Goal: Information Seeking & Learning: Check status

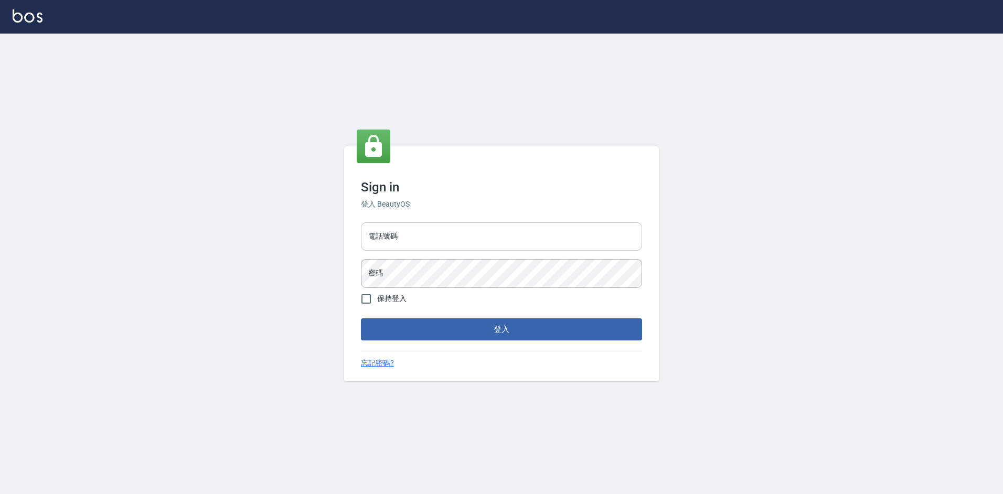
drag, startPoint x: 417, startPoint y: 235, endPoint x: 424, endPoint y: 235, distance: 7.9
click at [420, 235] on input "電話號碼" at bounding box center [501, 236] width 281 height 28
type input "0988338477"
click at [361, 318] on button "登入" at bounding box center [501, 329] width 281 height 22
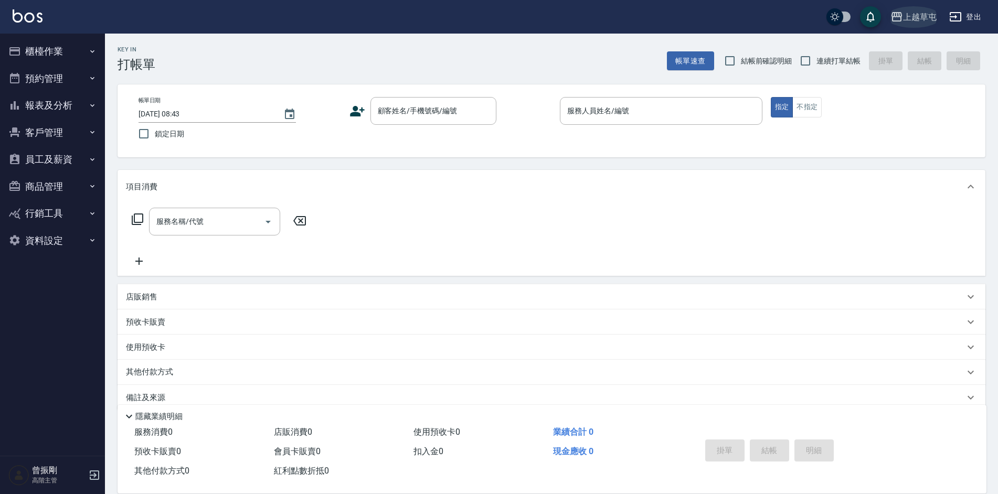
click at [907, 10] on div "上越草屯" at bounding box center [920, 16] width 34 height 13
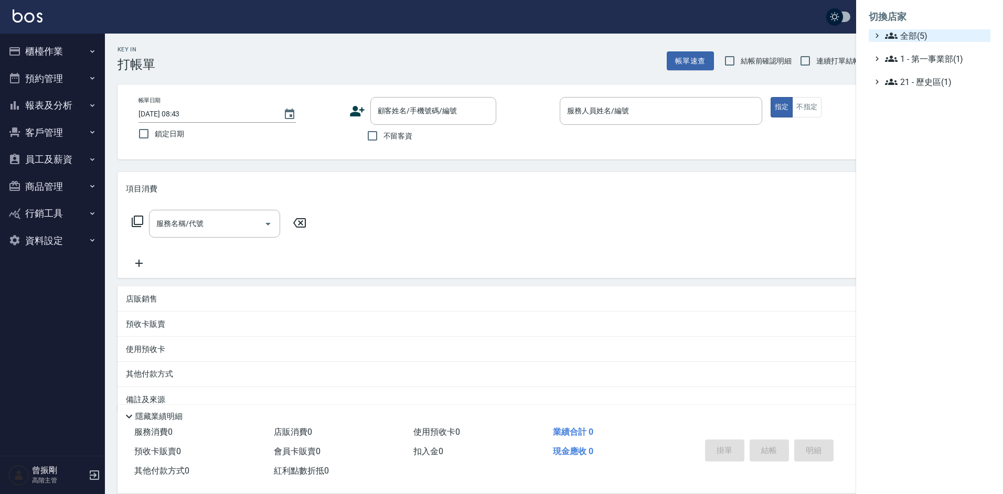
click at [910, 38] on span "全部(5)" at bounding box center [935, 35] width 101 height 13
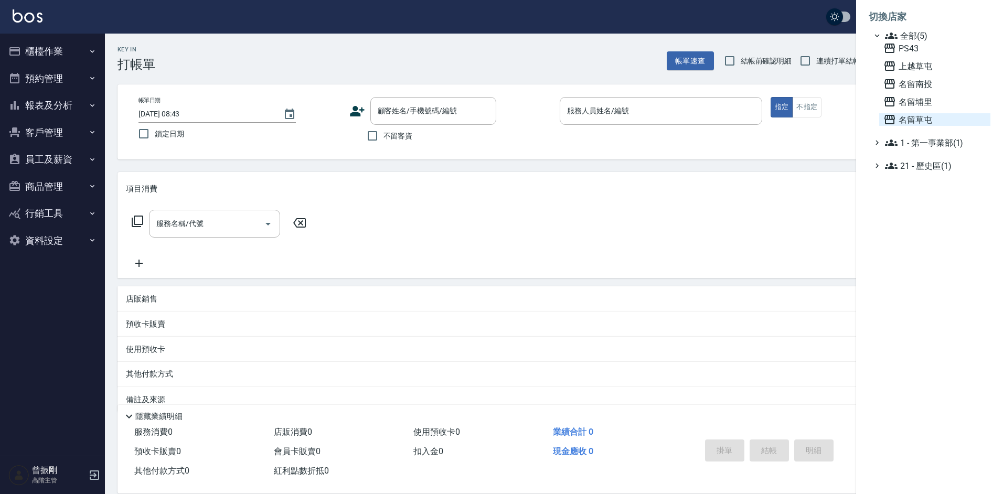
click at [920, 121] on span "名留草屯" at bounding box center [934, 119] width 103 height 13
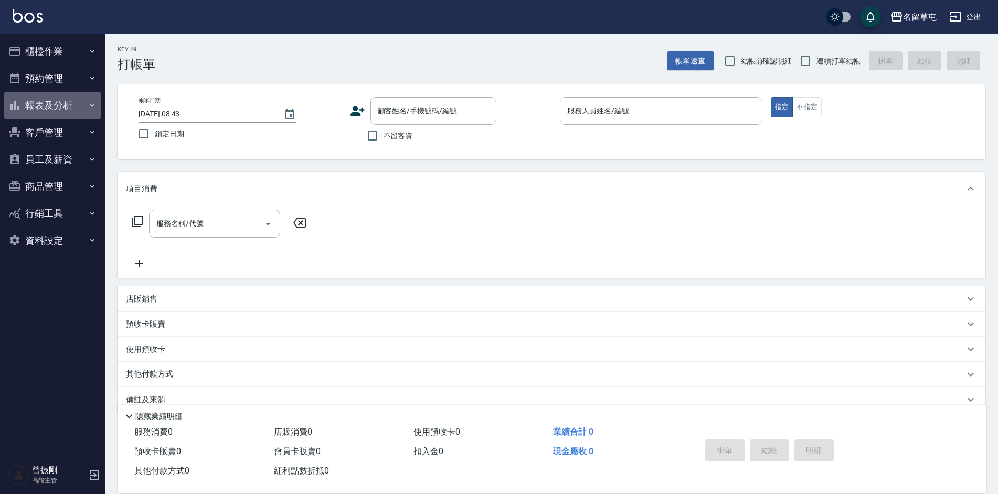
click at [52, 98] on button "報表及分析" at bounding box center [52, 105] width 97 height 27
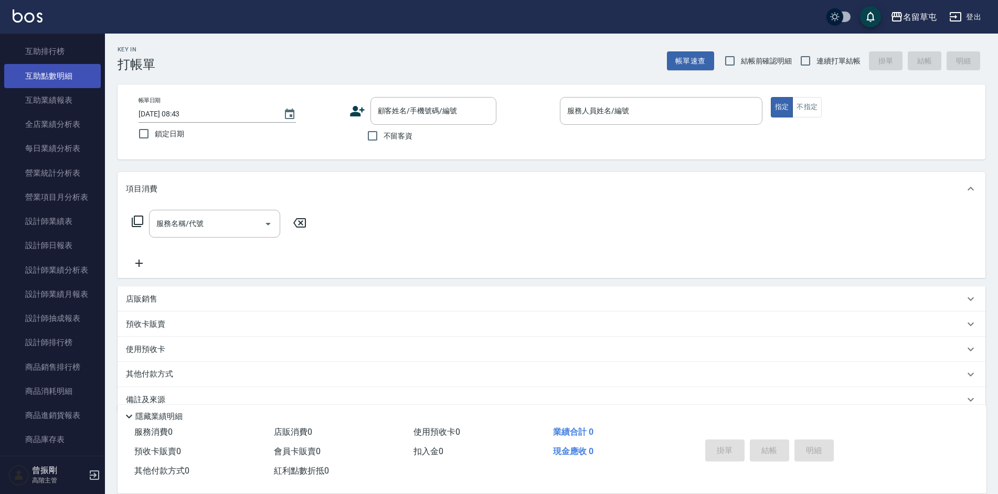
scroll to position [262, 0]
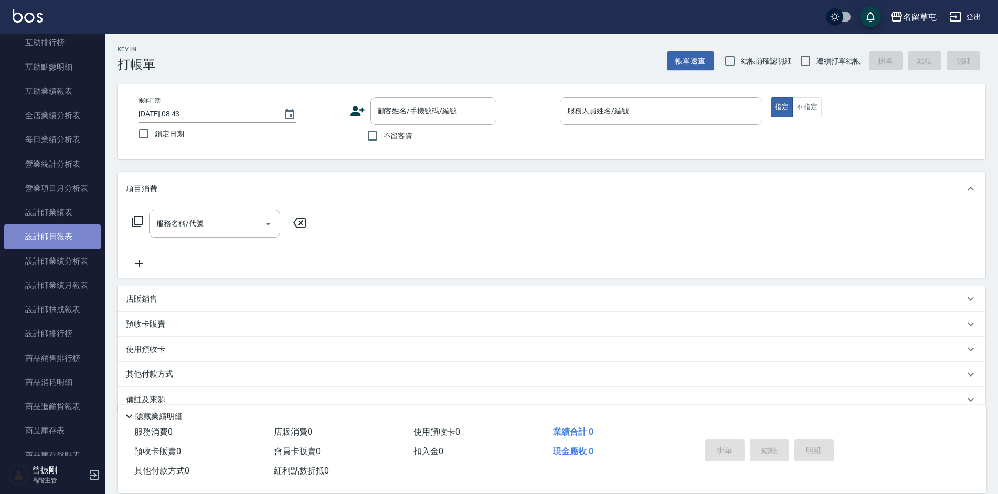
click at [55, 237] on link "設計師日報表" at bounding box center [52, 237] width 97 height 24
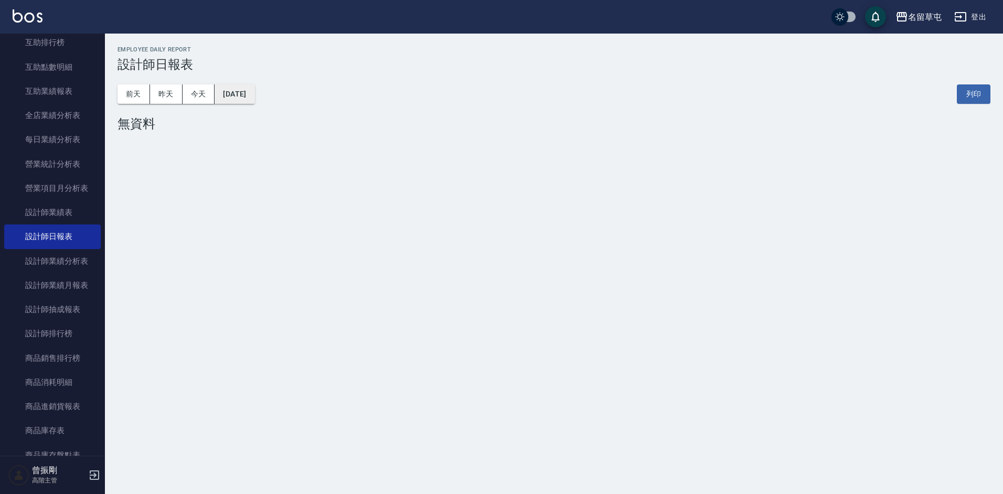
click at [254, 90] on button "2025/08/16" at bounding box center [235, 93] width 40 height 19
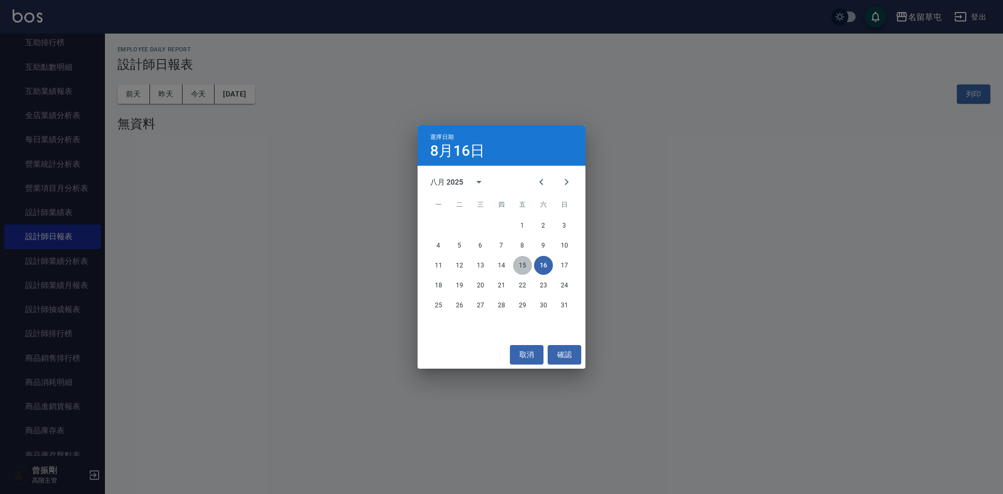
click at [526, 268] on button "15" at bounding box center [522, 265] width 19 height 19
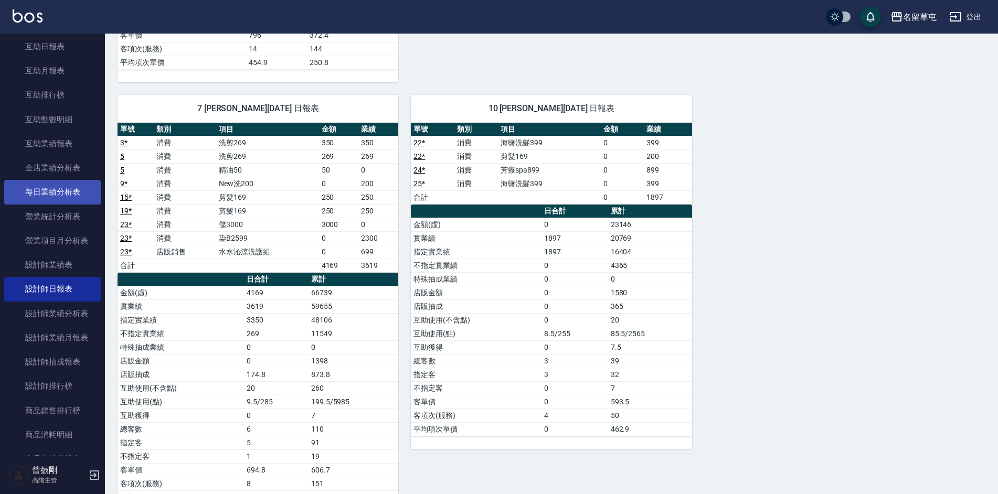
scroll to position [52, 0]
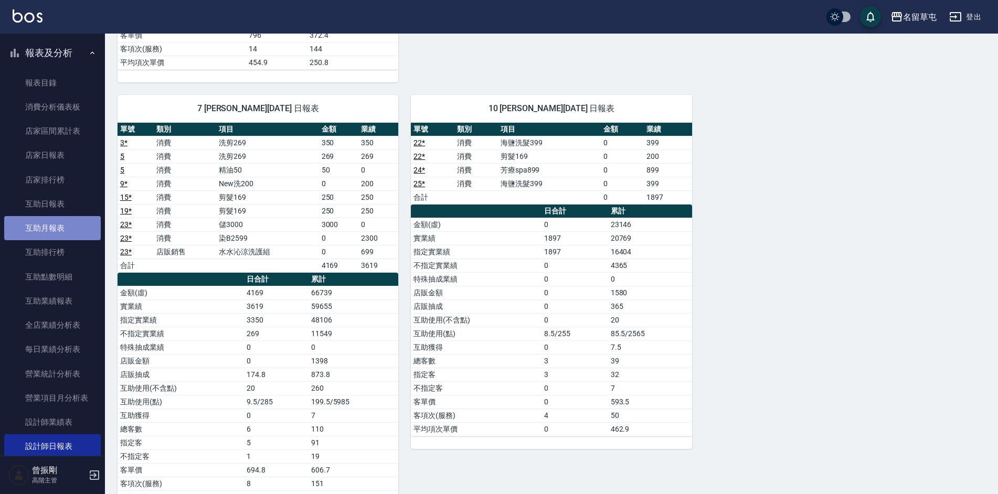
click at [57, 237] on link "互助月報表" at bounding box center [52, 228] width 97 height 24
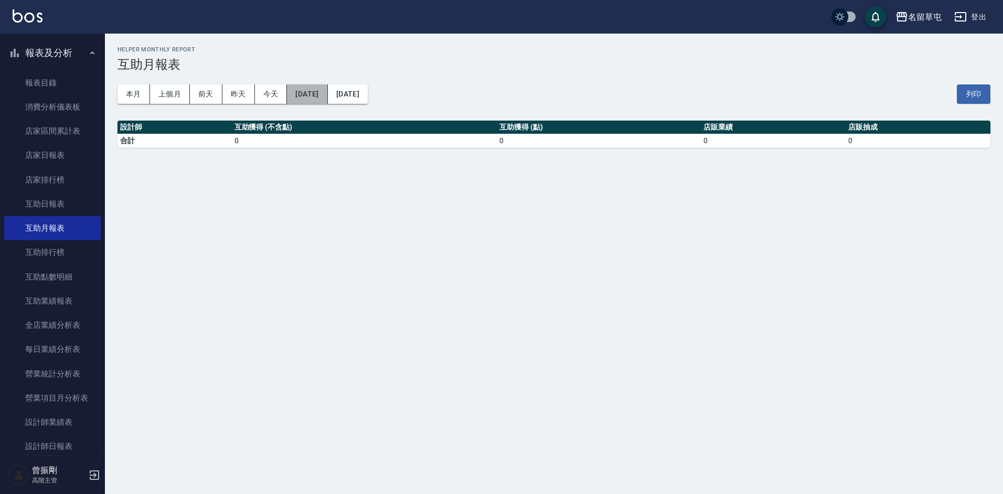
click at [322, 98] on button "2025/08/16" at bounding box center [307, 93] width 40 height 19
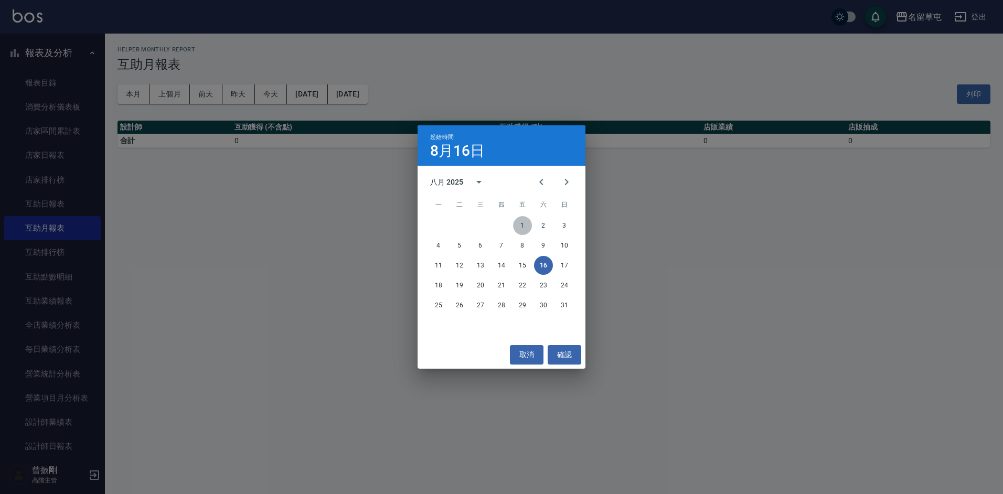
click at [519, 219] on button "1" at bounding box center [522, 225] width 19 height 19
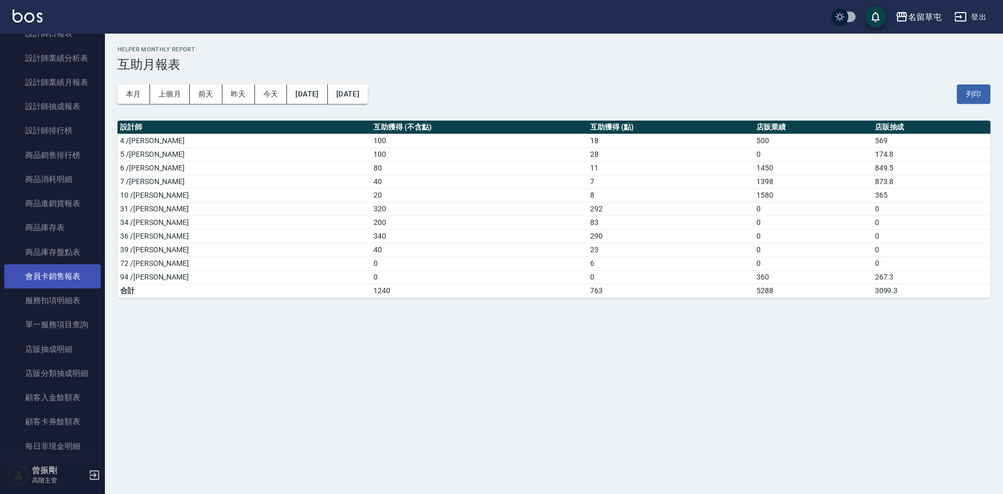
scroll to position [525, 0]
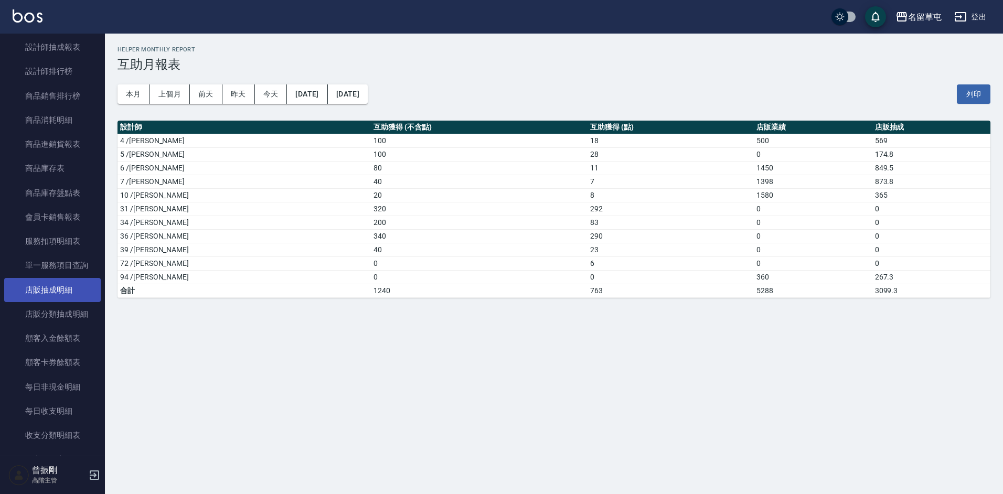
click at [62, 291] on link "店販抽成明細" at bounding box center [52, 290] width 97 height 24
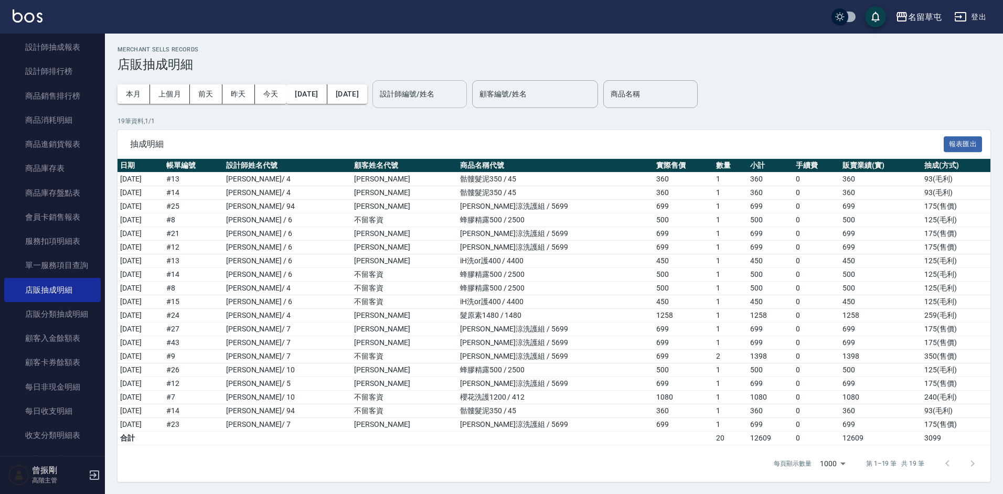
click at [462, 97] on input "設計師編號/姓名" at bounding box center [419, 94] width 85 height 18
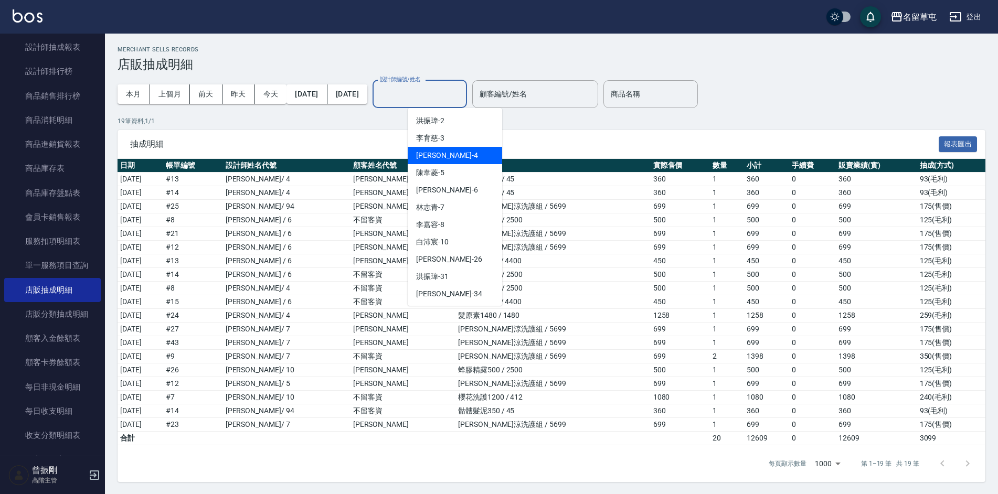
click at [440, 153] on span "李偲勤 -4" at bounding box center [447, 155] width 62 height 11
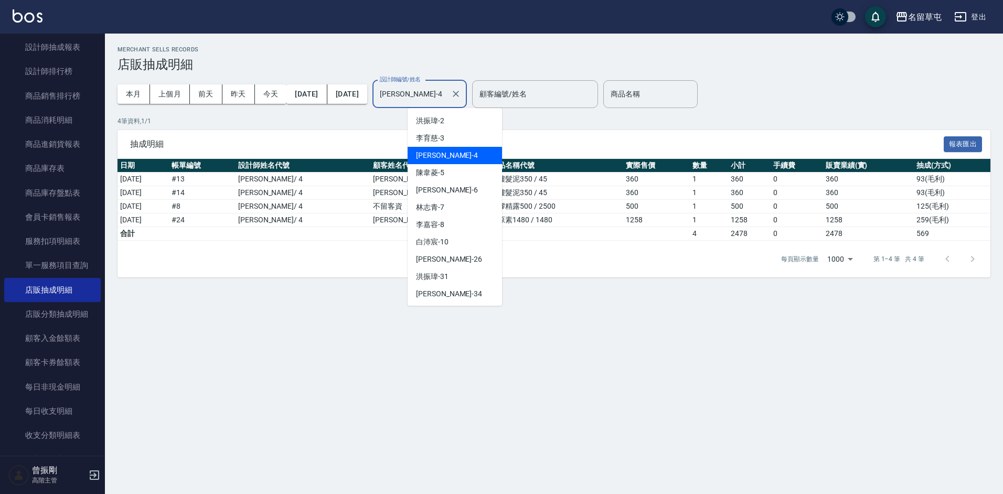
click at [445, 93] on input "李偲勤-4" at bounding box center [411, 94] width 69 height 18
click at [440, 173] on span "陳韋菱 -5" at bounding box center [430, 172] width 28 height 11
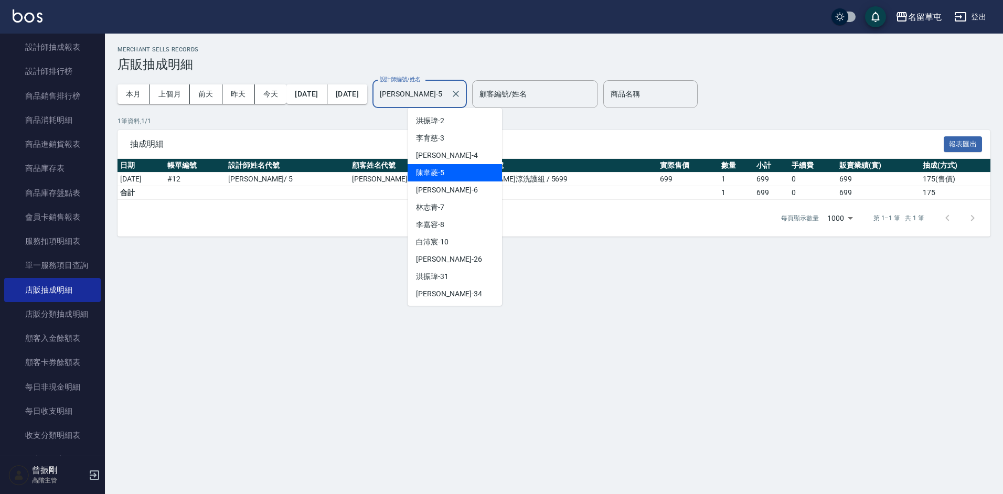
click at [446, 94] on input "陳韋菱-5" at bounding box center [411, 94] width 69 height 18
click at [441, 189] on span "林昀錚 -6" at bounding box center [447, 190] width 62 height 11
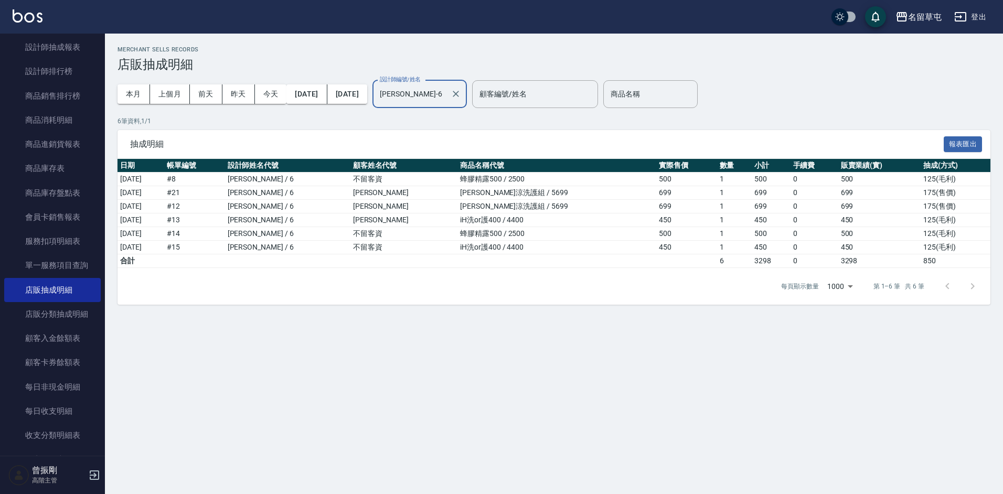
click at [446, 95] on input "林昀錚-6" at bounding box center [411, 94] width 69 height 18
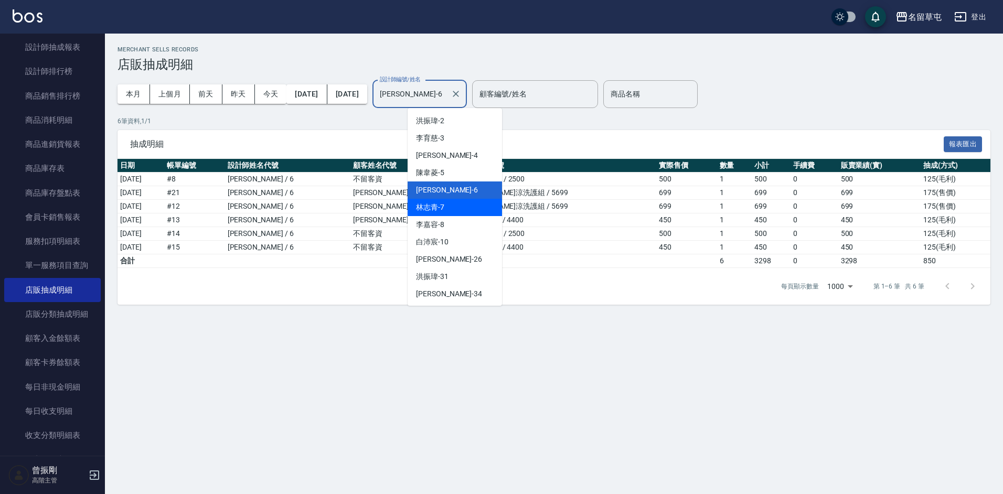
click at [444, 208] on div "林志青 -7" at bounding box center [455, 207] width 94 height 17
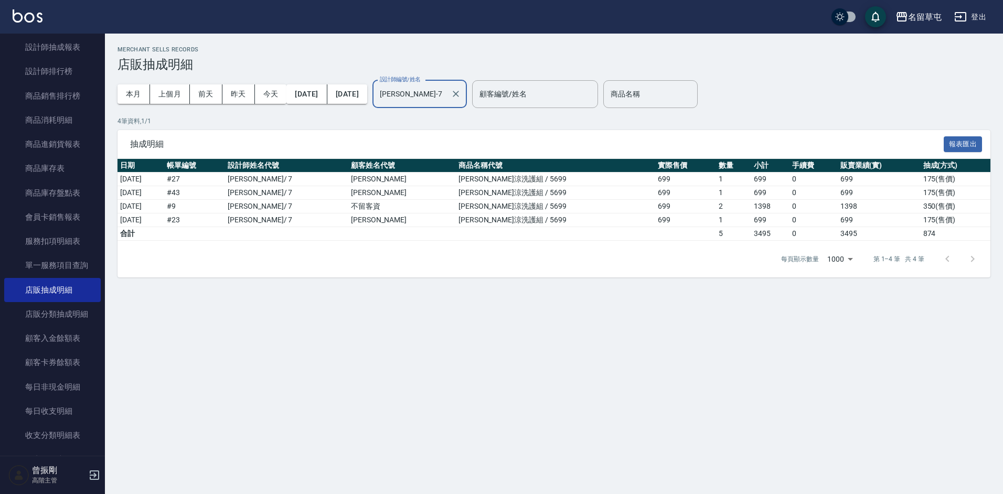
click at [446, 98] on input "林志青-7" at bounding box center [411, 94] width 69 height 18
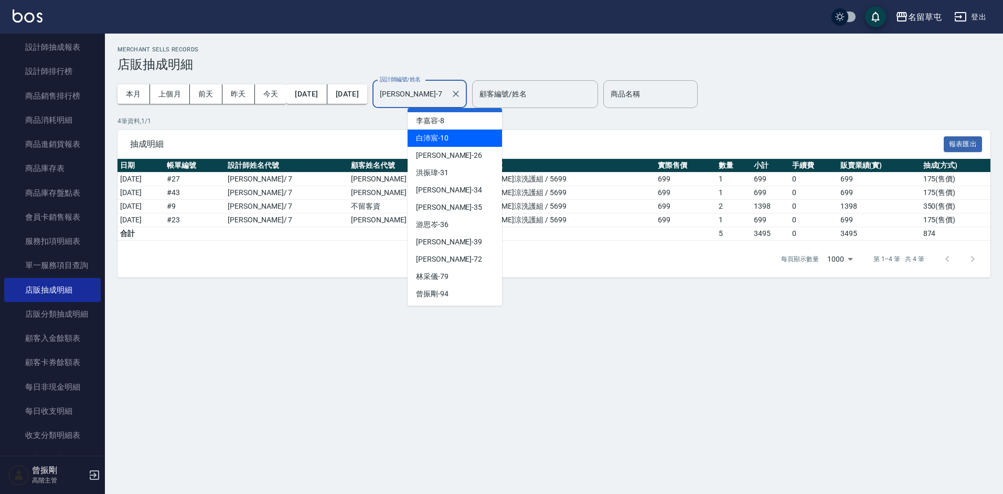
scroll to position [105, 0]
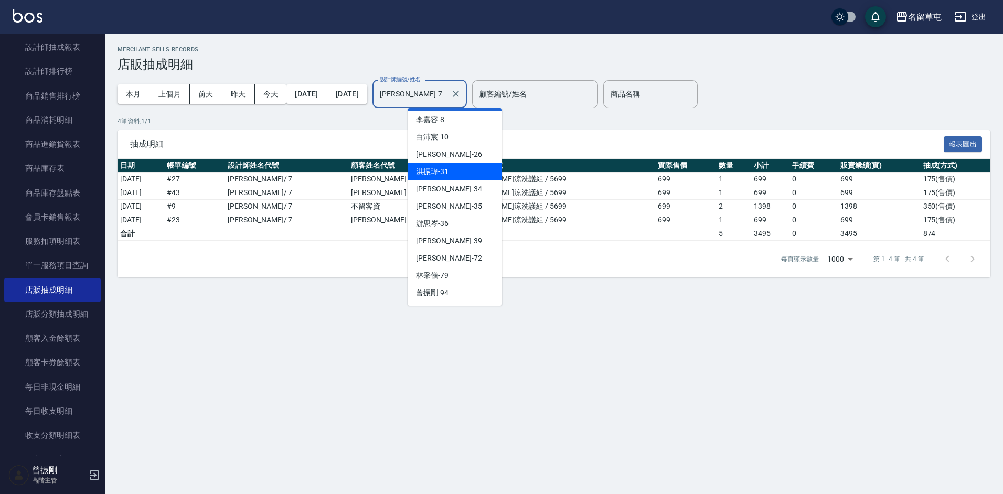
drag, startPoint x: 439, startPoint y: 207, endPoint x: 440, endPoint y: 175, distance: 32.0
click at [440, 175] on ul "洪振瑋 -2 李育慈 -3 李偲勤 -4 陳韋菱 -5 林昀錚 -6 林志青 -7 李嘉容 -8 白沛宸 -10 蔡清蕙 -26 洪振瑋 -31 林以翔 -3…" at bounding box center [455, 207] width 94 height 198
click at [440, 175] on span "洪振瑋 -31" at bounding box center [432, 171] width 33 height 11
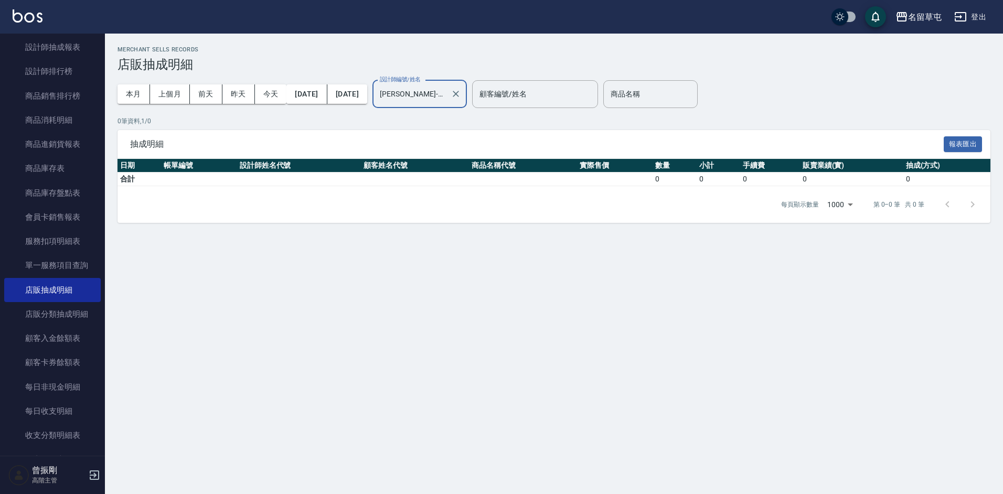
click at [443, 101] on input "洪振瑋-31" at bounding box center [411, 94] width 69 height 18
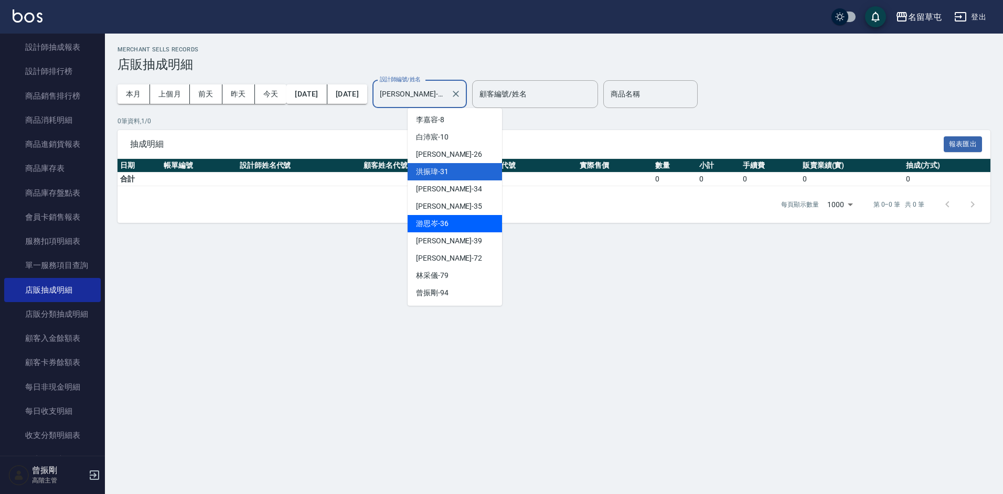
click at [439, 221] on span "游思岑 -36" at bounding box center [432, 223] width 33 height 11
type input "游思岑-36"
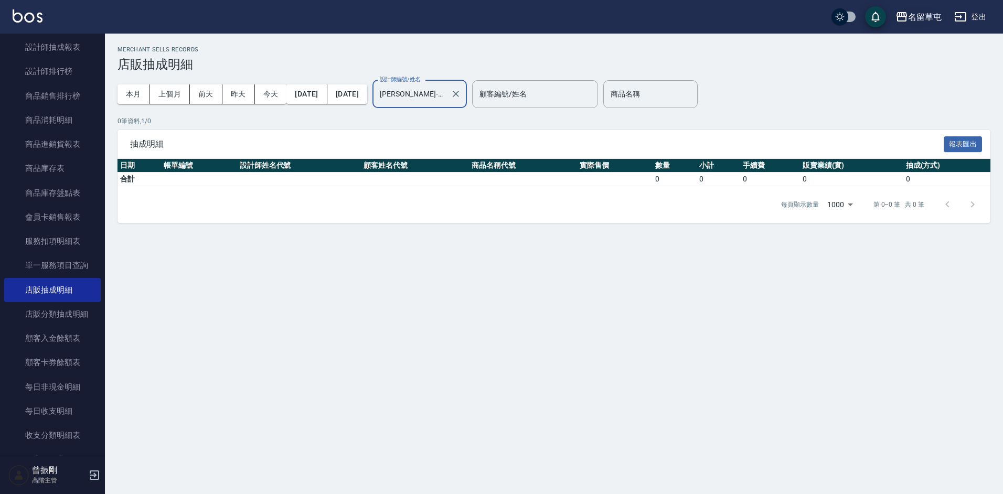
click at [924, 19] on div "名留草屯" at bounding box center [925, 16] width 34 height 13
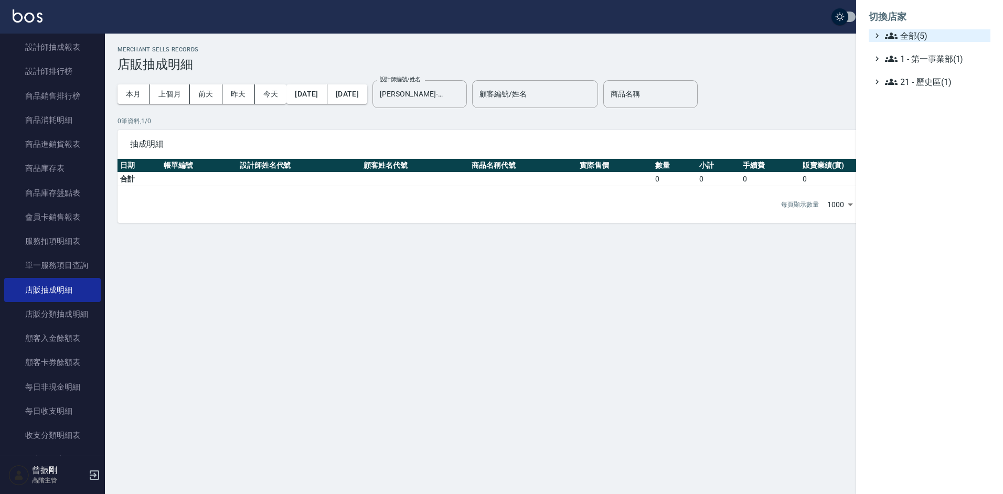
click at [920, 38] on span "全部(5)" at bounding box center [935, 35] width 101 height 13
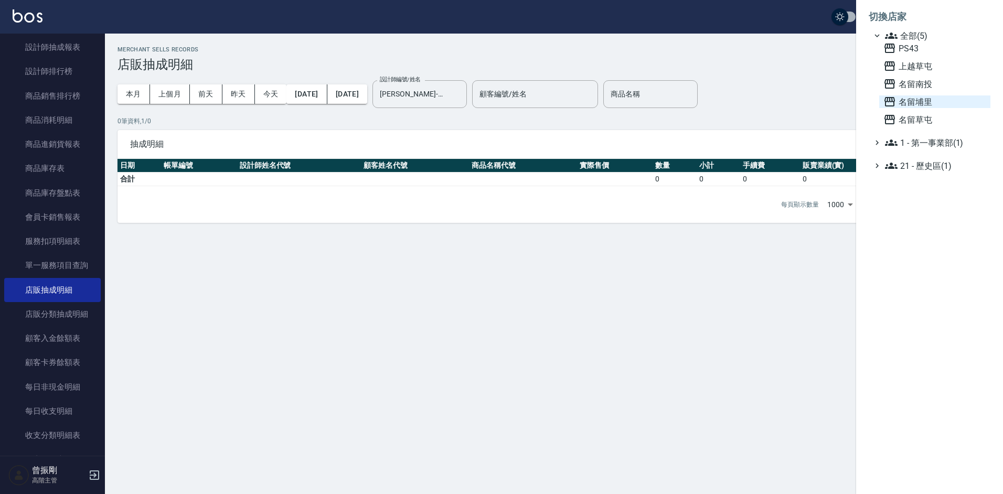
click at [915, 97] on span "名留埔里" at bounding box center [934, 101] width 103 height 13
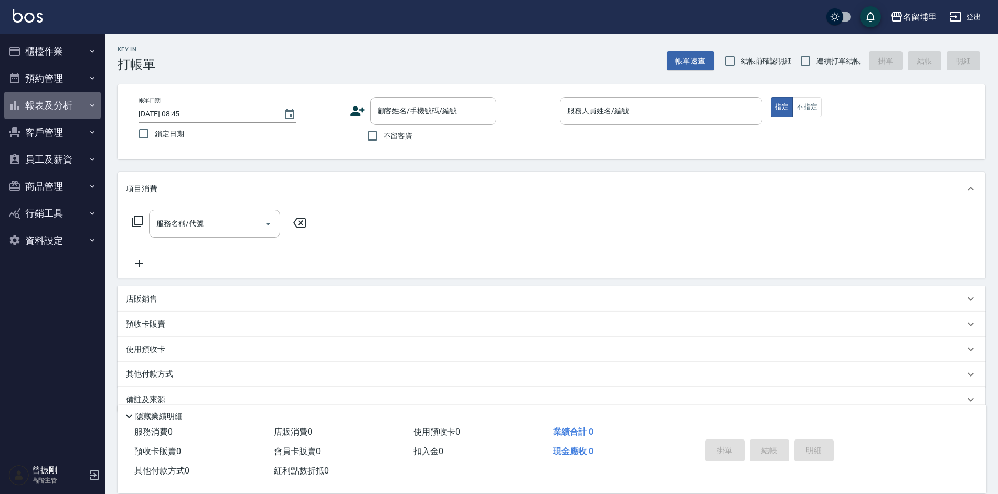
click at [45, 105] on button "報表及分析" at bounding box center [52, 105] width 97 height 27
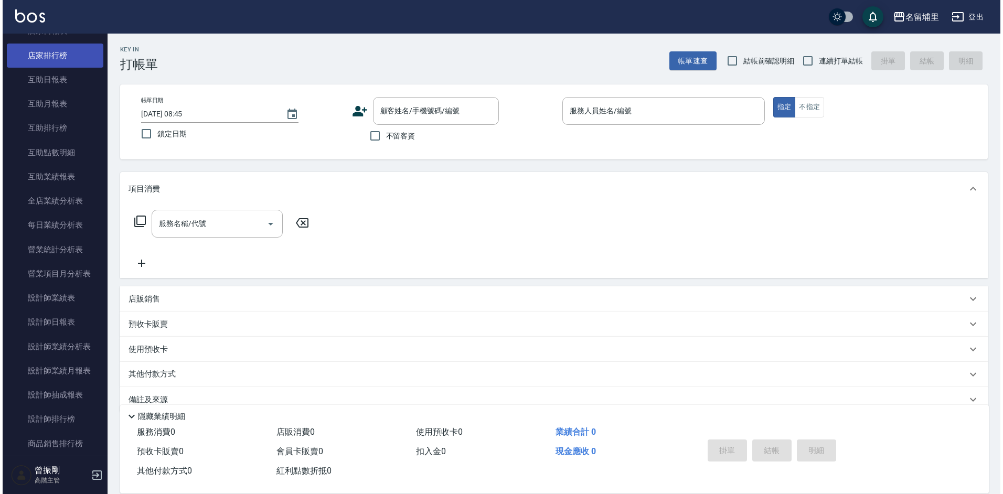
scroll to position [157, 0]
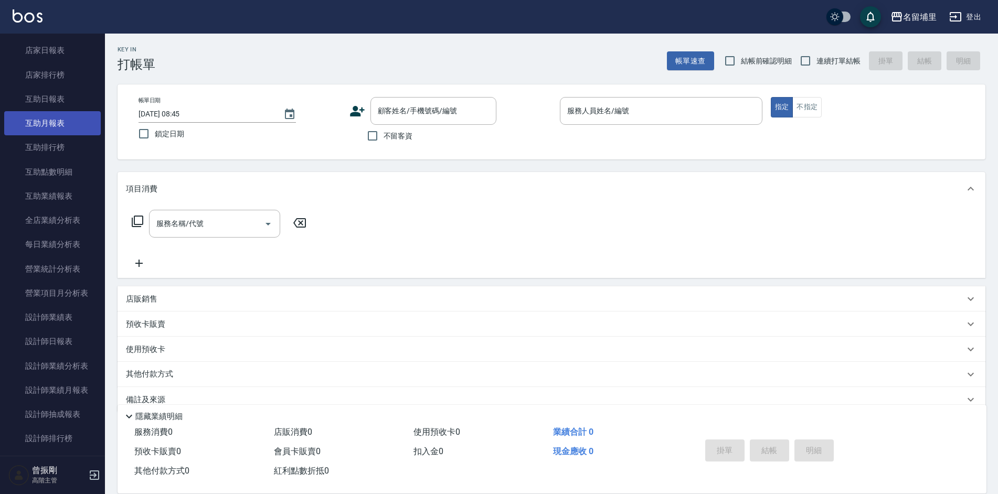
click at [55, 123] on link "互助月報表" at bounding box center [52, 123] width 97 height 24
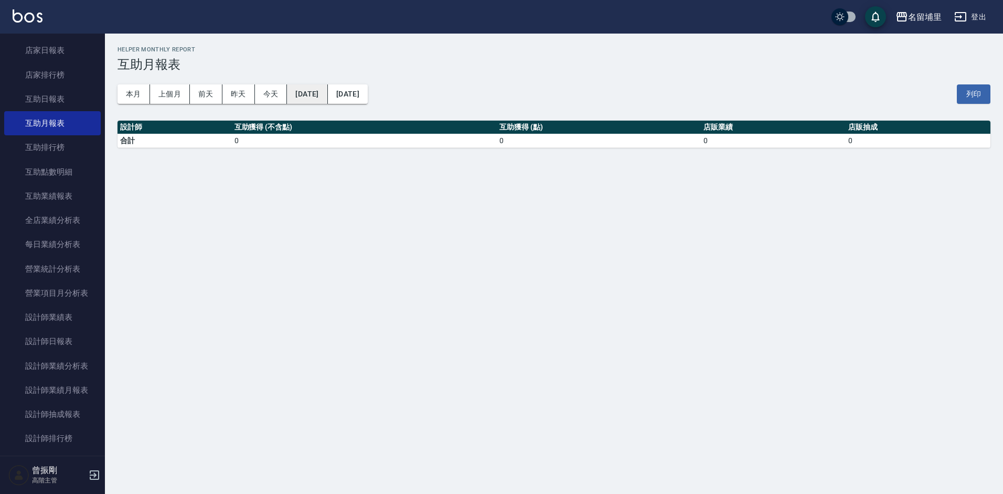
click at [306, 94] on button "2025/08/16" at bounding box center [307, 93] width 40 height 19
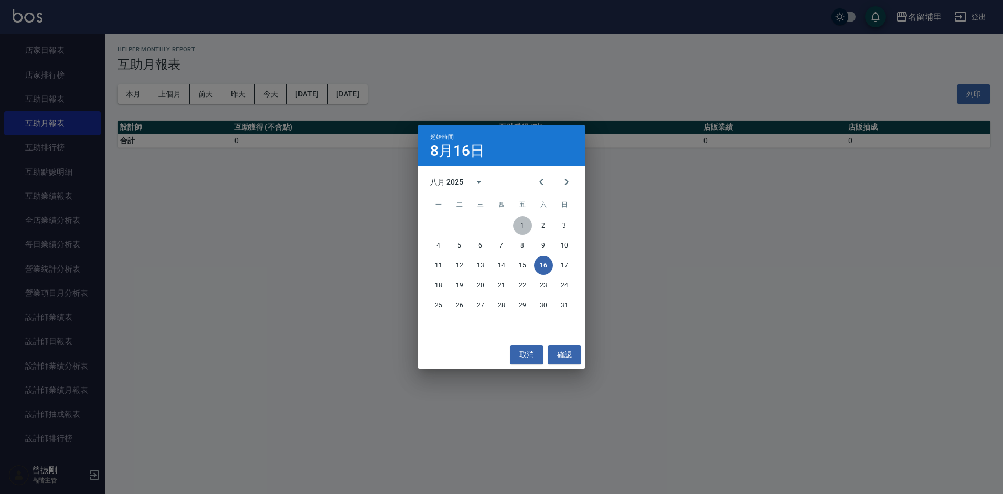
click at [520, 228] on button "1" at bounding box center [522, 225] width 19 height 19
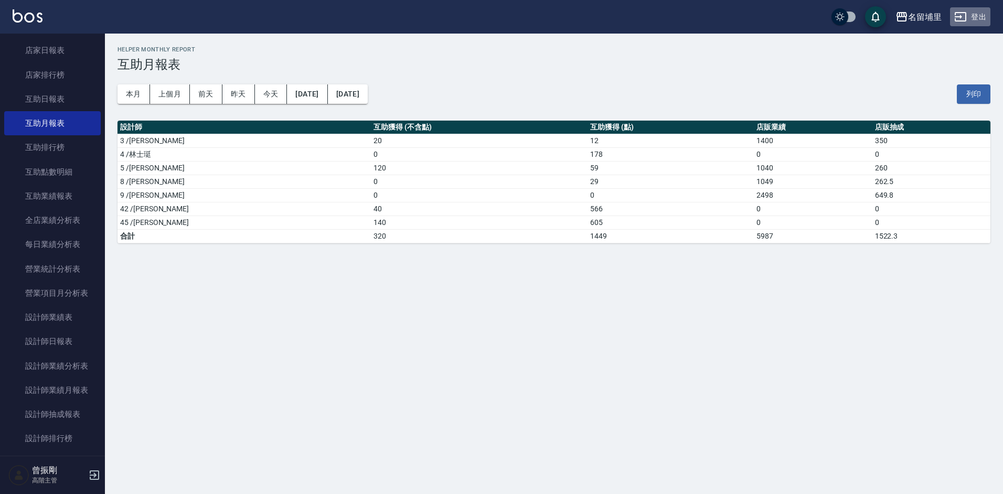
click at [973, 14] on button "登出" at bounding box center [970, 16] width 40 height 19
